Goal: Task Accomplishment & Management: Manage account settings

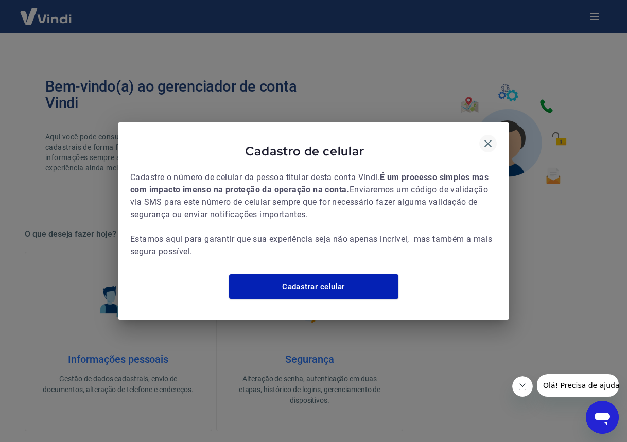
click at [487, 140] on icon "button" at bounding box center [487, 143] width 7 height 7
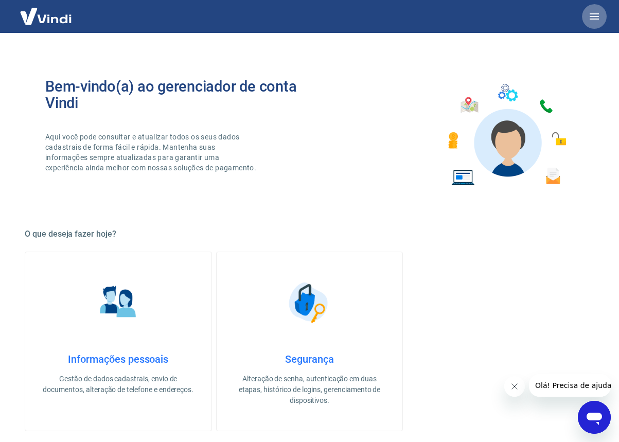
click at [596, 12] on icon "button" at bounding box center [594, 16] width 12 height 12
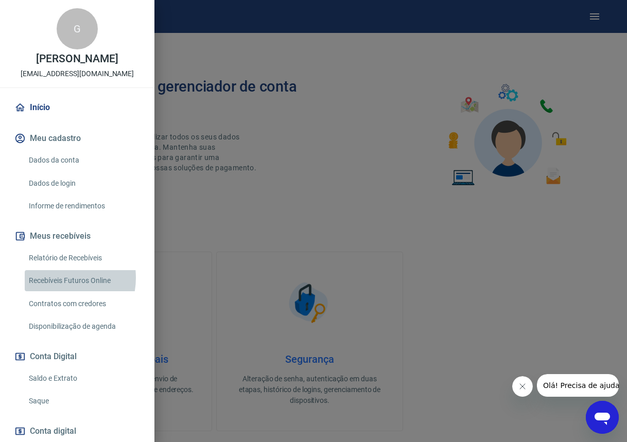
click at [55, 278] on link "Recebíveis Futuros Online" at bounding box center [83, 280] width 117 height 21
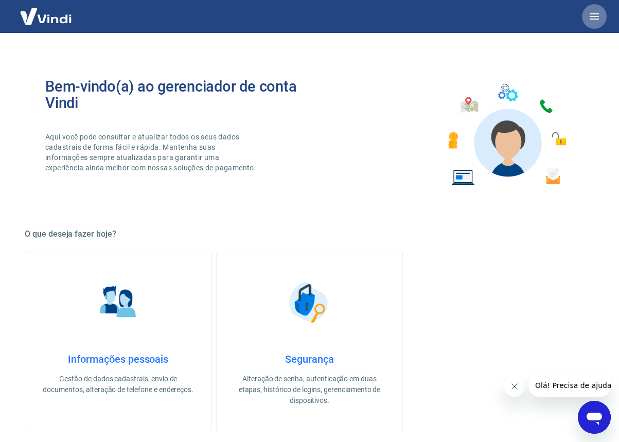
click at [596, 19] on icon "button" at bounding box center [594, 16] width 9 height 6
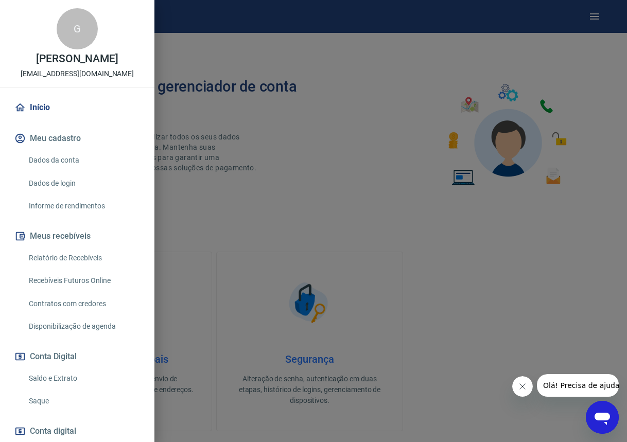
click at [49, 257] on link "Relatório de Recebíveis" at bounding box center [83, 257] width 117 height 21
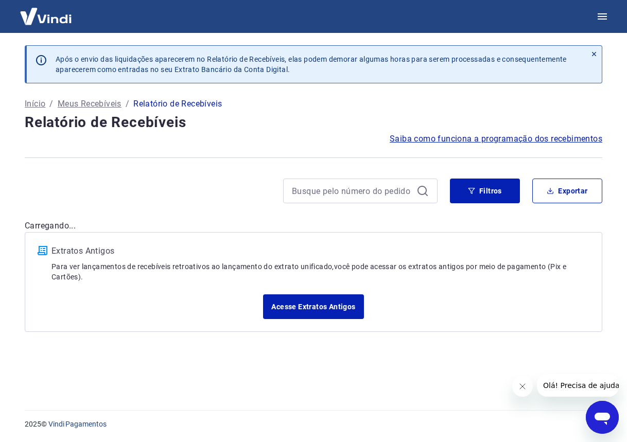
click at [91, 106] on p "Meus Recebíveis" at bounding box center [90, 104] width 64 height 12
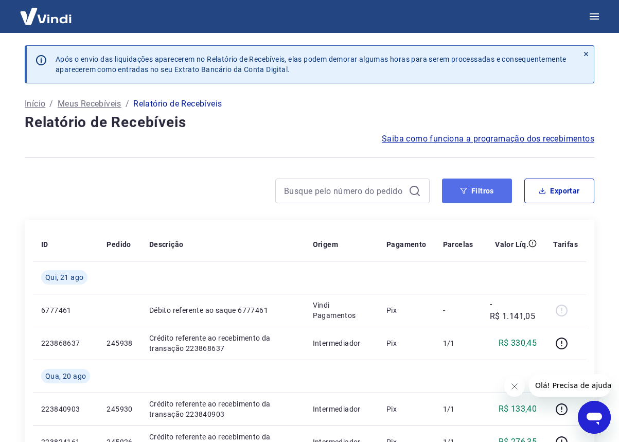
click at [474, 187] on button "Filtros" at bounding box center [477, 191] width 70 height 25
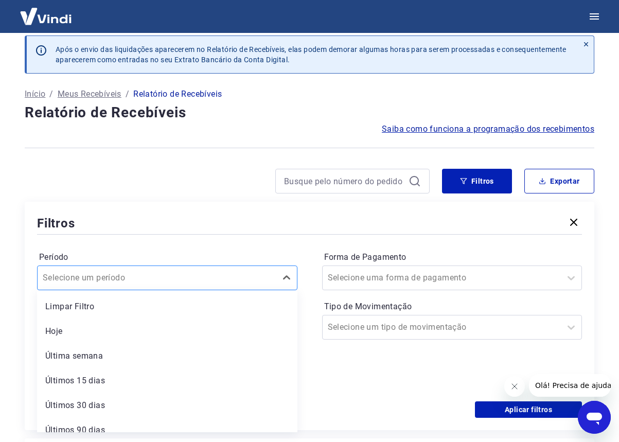
click at [263, 290] on div "option Limpar Filtro focused, 1 of 7. 7 results available. Use Up and Down to c…" at bounding box center [167, 277] width 260 height 25
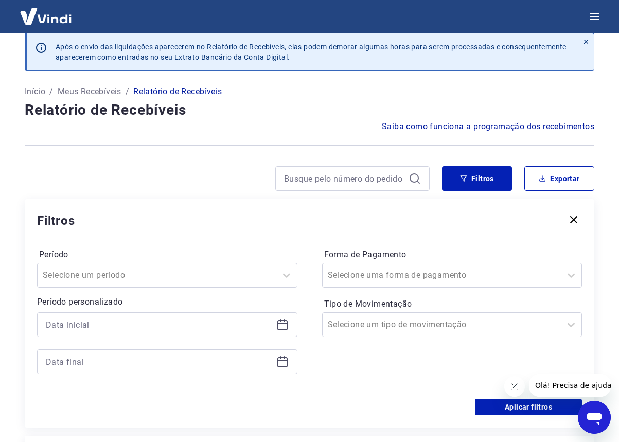
click at [257, 218] on div "Filtros" at bounding box center [309, 220] width 545 height 18
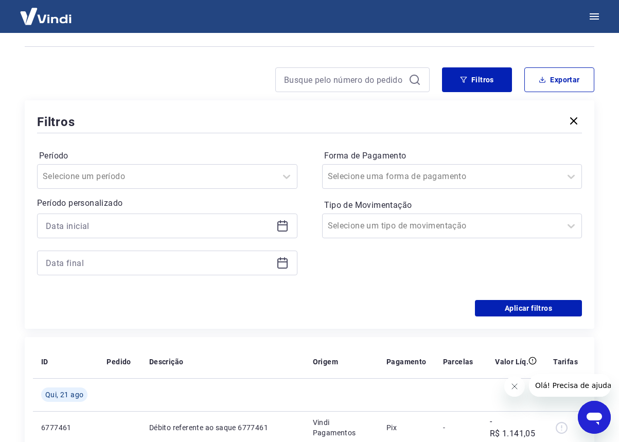
scroll to position [115, 0]
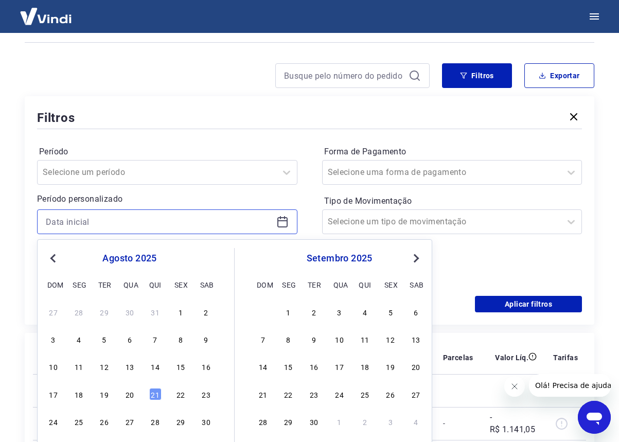
click at [242, 226] on input at bounding box center [159, 221] width 226 height 15
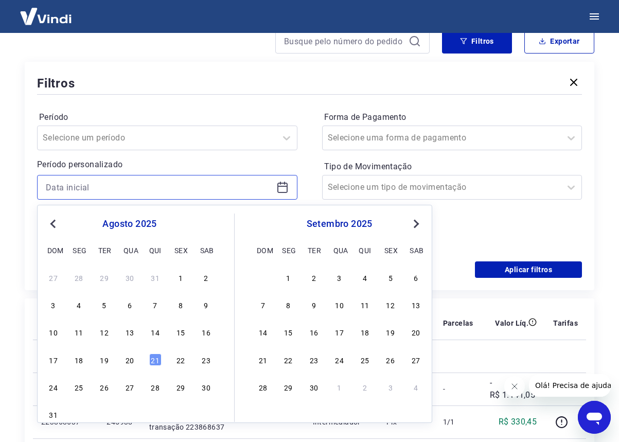
scroll to position [167, 0]
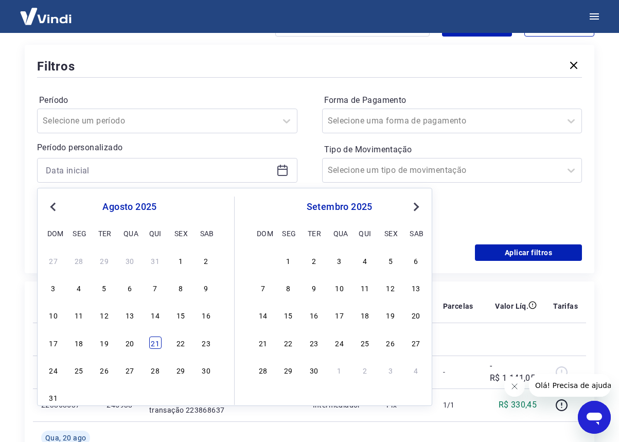
click at [155, 340] on div "21" at bounding box center [155, 342] width 12 height 12
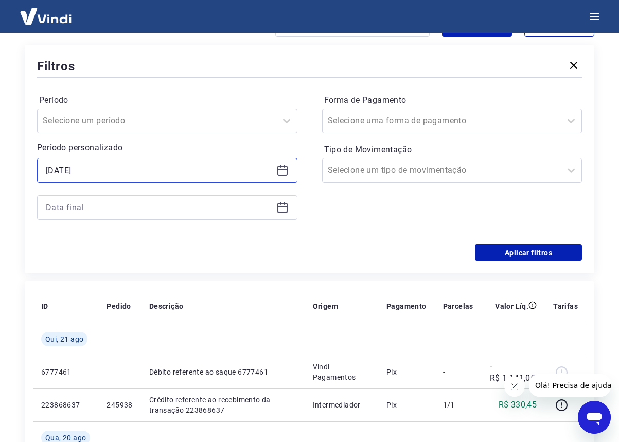
click at [177, 175] on input "21/08/2025" at bounding box center [159, 170] width 226 height 15
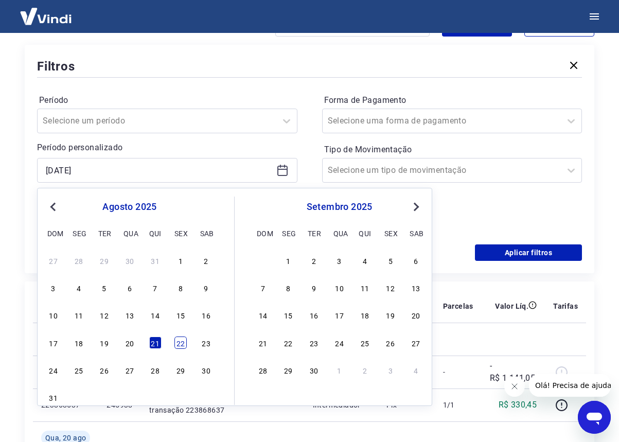
click at [180, 339] on div "22" at bounding box center [180, 342] width 12 height 12
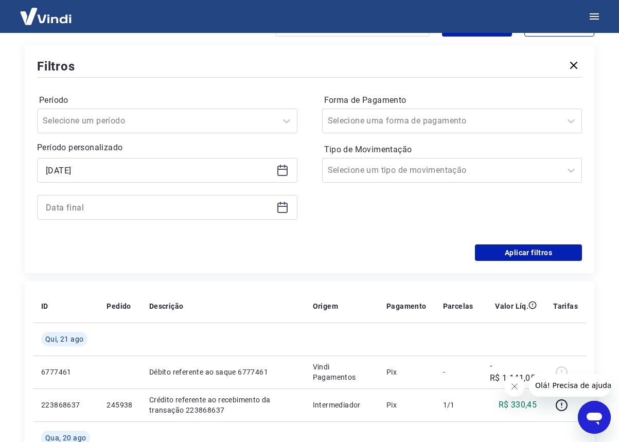
type input "22/08/2025"
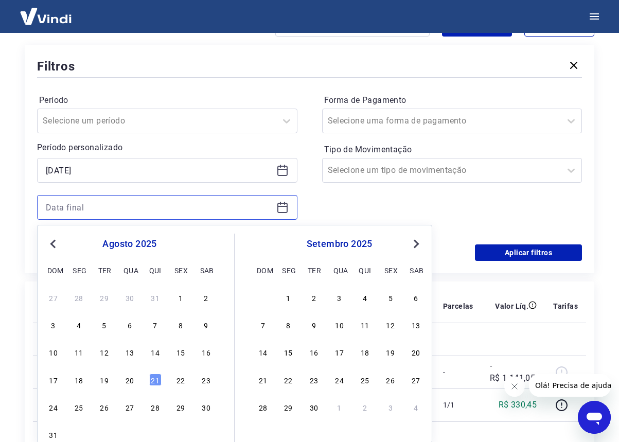
click at [114, 212] on input at bounding box center [159, 207] width 226 height 15
click at [180, 380] on div "22" at bounding box center [180, 379] width 12 height 12
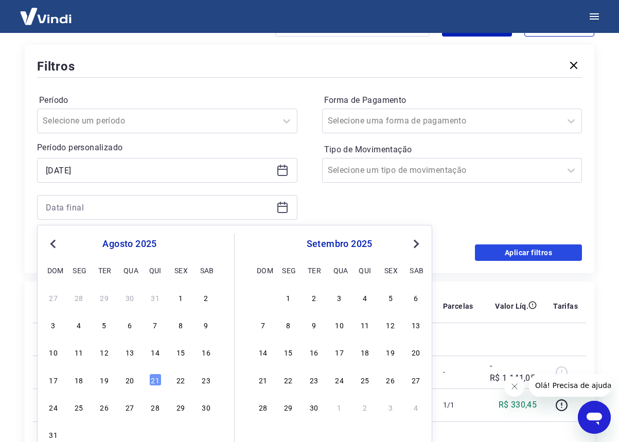
click at [528, 250] on button "Aplicar filtros" at bounding box center [528, 252] width 107 height 16
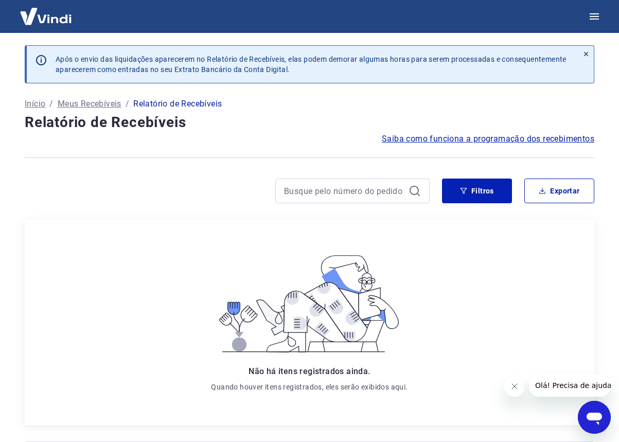
click at [532, 123] on h4 "Relatório de Recebíveis" at bounding box center [309, 122] width 569 height 21
click at [67, 101] on p "Meus Recebíveis" at bounding box center [90, 104] width 64 height 12
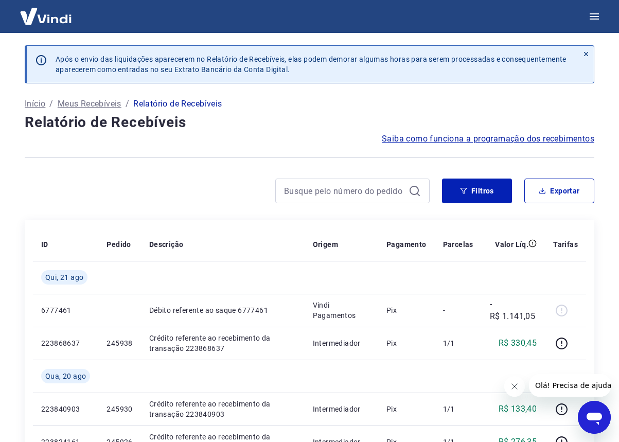
click at [86, 105] on p "Meus Recebíveis" at bounding box center [90, 104] width 64 height 12
drag, startPoint x: 580, startPoint y: 19, endPoint x: 589, endPoint y: 19, distance: 8.7
click at [581, 19] on div at bounding box center [309, 16] width 619 height 33
click at [589, 19] on icon "button" at bounding box center [594, 16] width 12 height 12
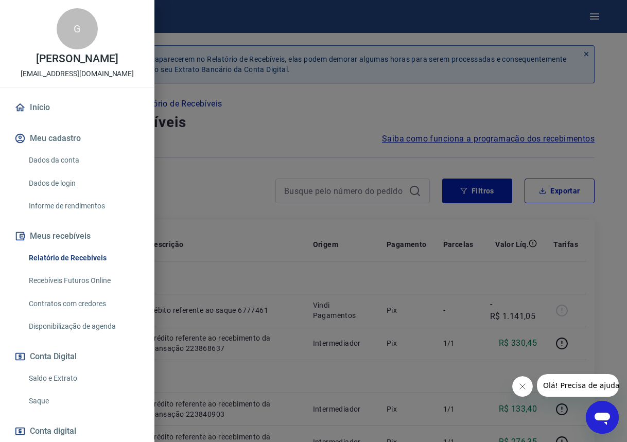
click at [47, 101] on link "Início" at bounding box center [77, 107] width 130 height 23
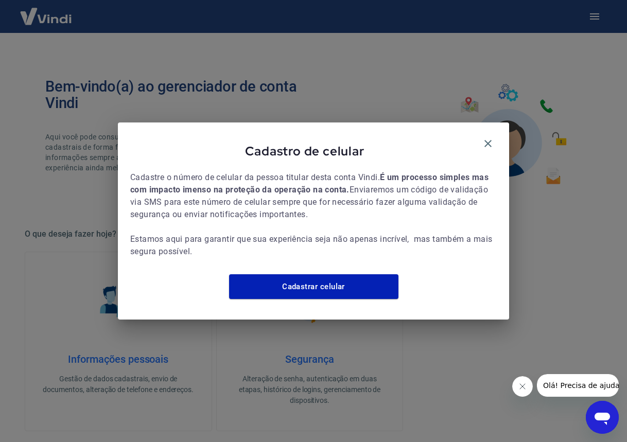
click at [490, 137] on icon "button" at bounding box center [488, 143] width 12 height 12
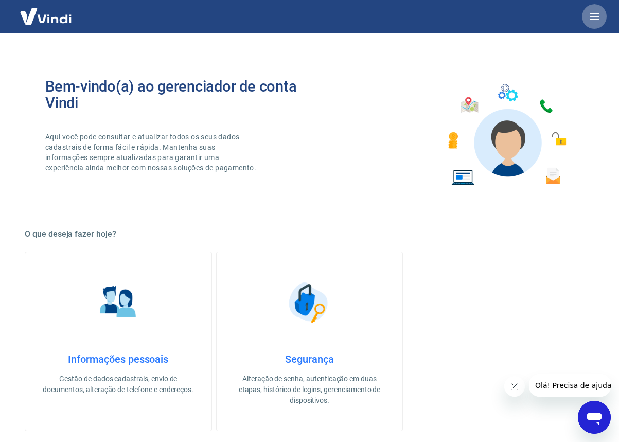
click at [591, 14] on icon "button" at bounding box center [594, 16] width 9 height 6
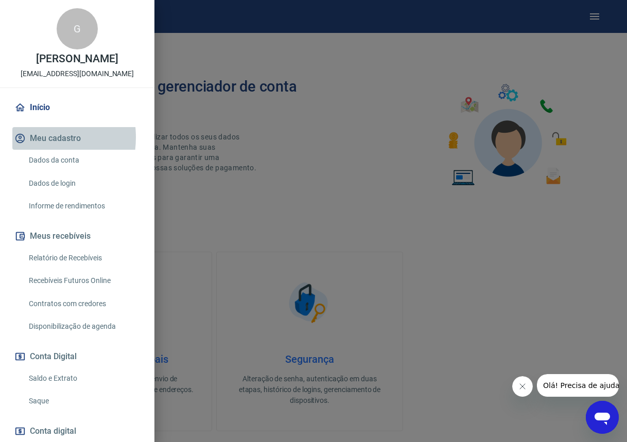
drag, startPoint x: 31, startPoint y: 137, endPoint x: 38, endPoint y: 138, distance: 6.7
click at [38, 138] on button "Meu cadastro" at bounding box center [77, 138] width 130 height 23
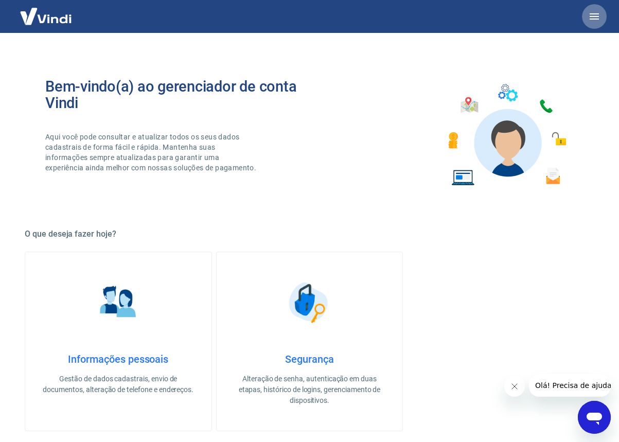
click at [593, 12] on icon "button" at bounding box center [594, 16] width 12 height 12
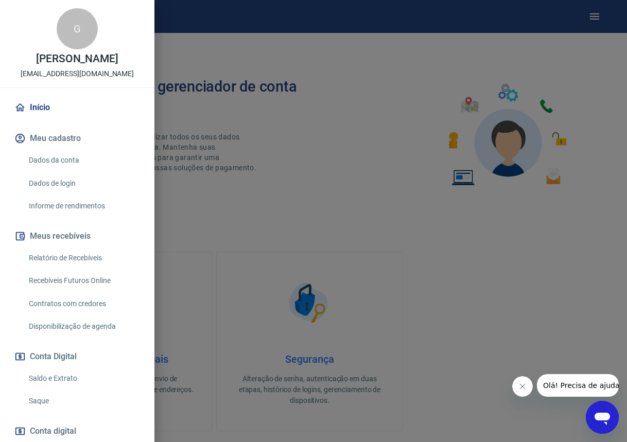
click at [68, 274] on link "Recebíveis Futuros Online" at bounding box center [83, 280] width 117 height 21
